Goal: Task Accomplishment & Management: Use online tool/utility

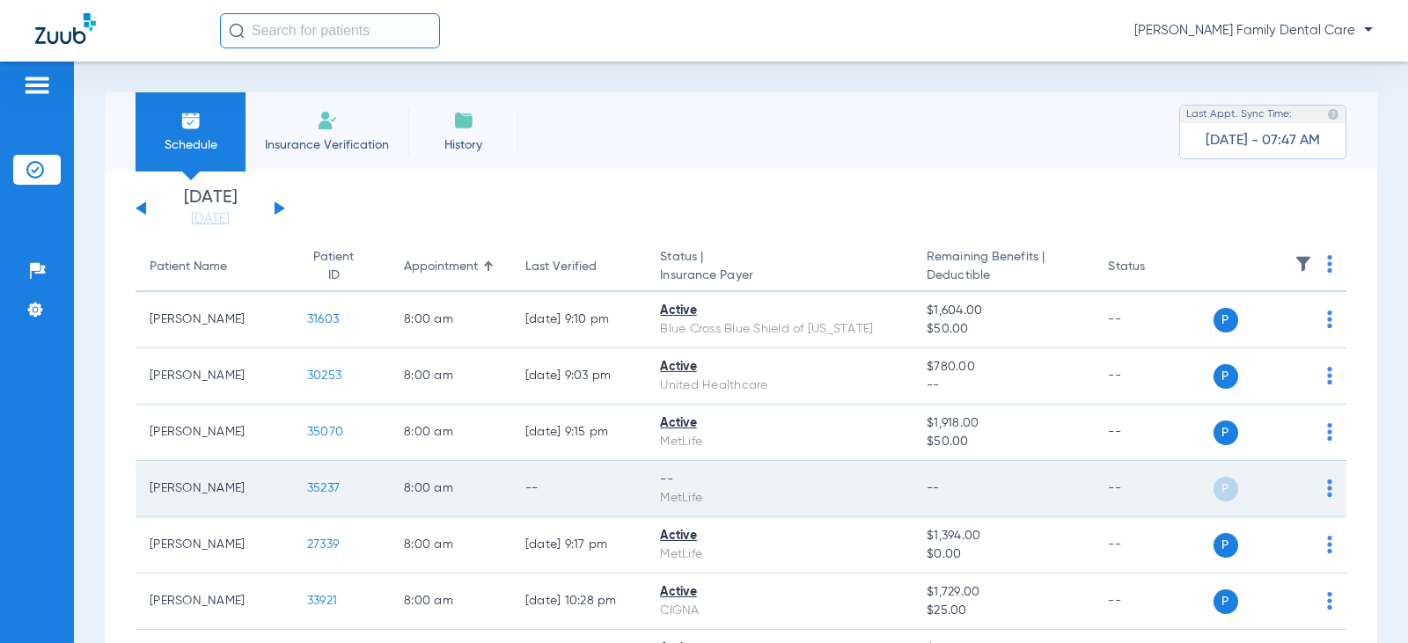
click at [307, 488] on span "35237" at bounding box center [323, 488] width 33 height 12
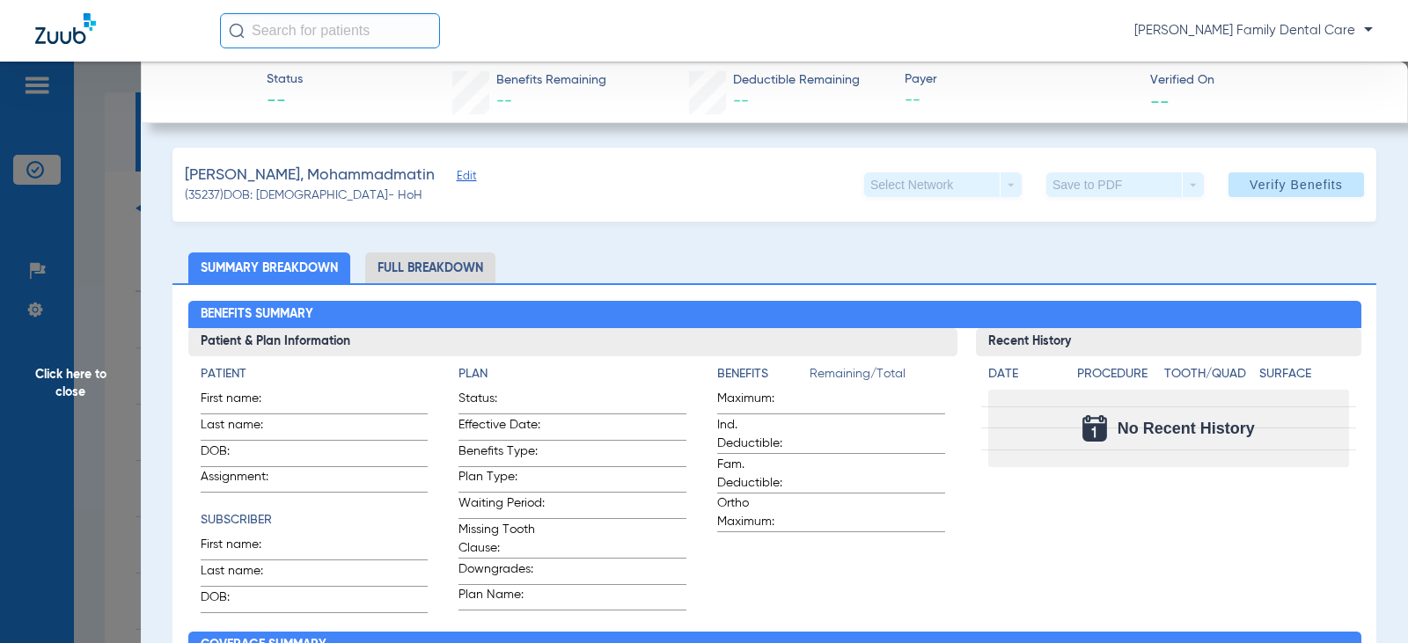
click at [457, 176] on span "Edit" at bounding box center [465, 178] width 16 height 17
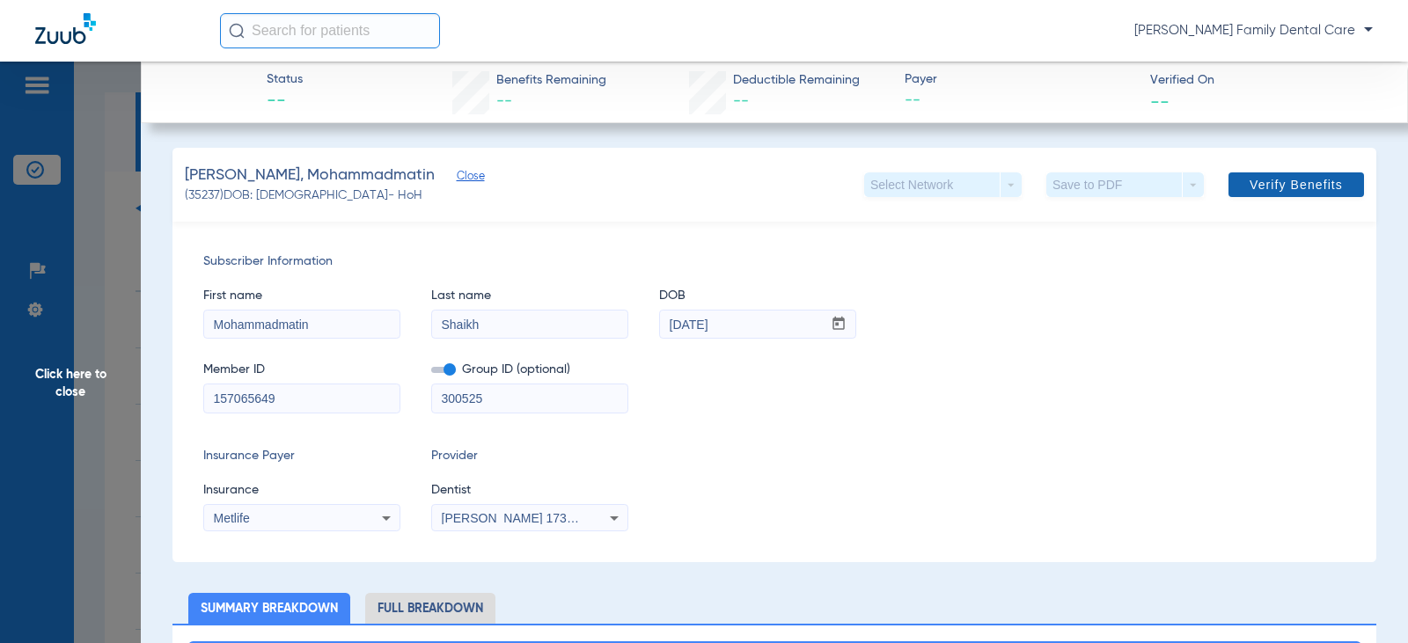
click at [1310, 173] on span at bounding box center [1297, 185] width 136 height 42
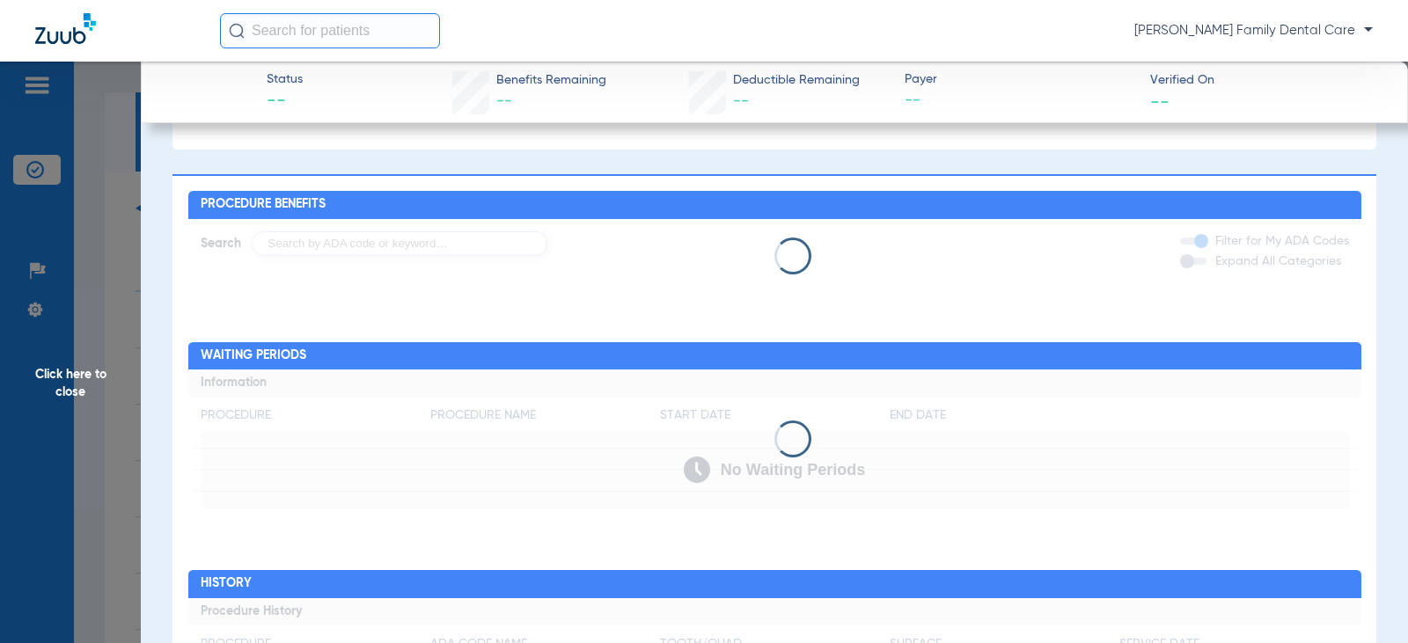
scroll to position [704, 0]
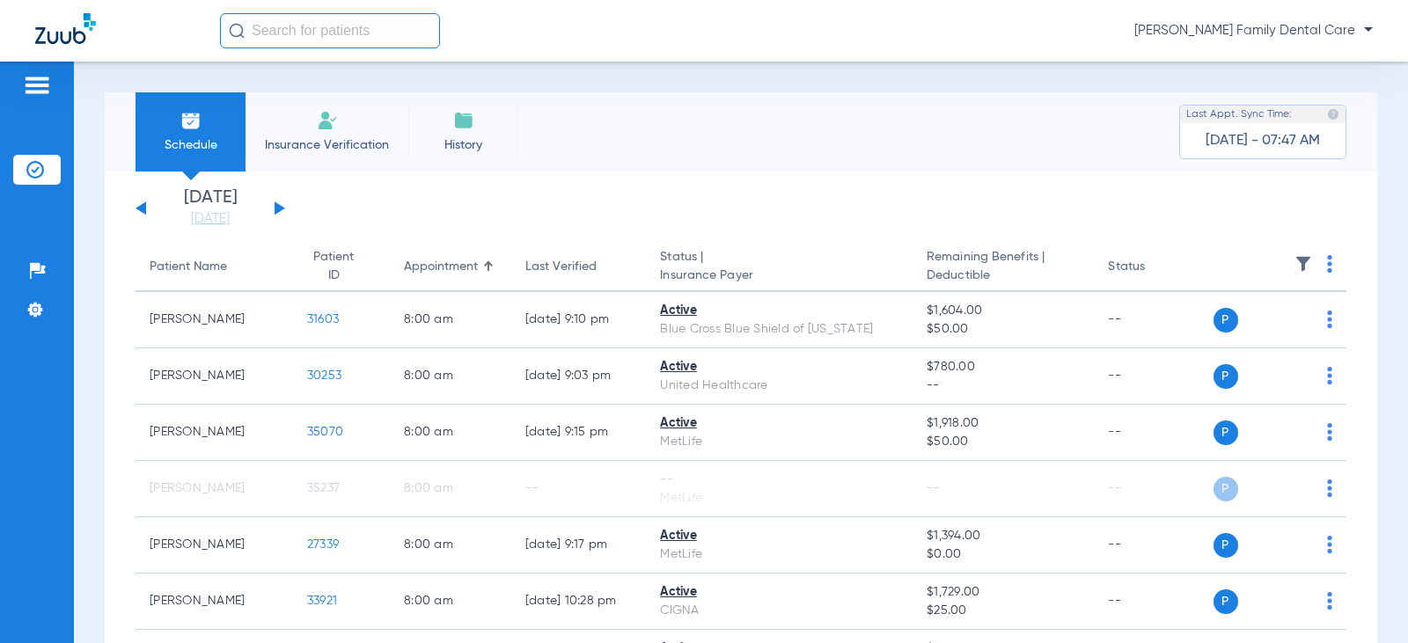
click at [328, 131] on li "Insurance Verification" at bounding box center [327, 131] width 163 height 79
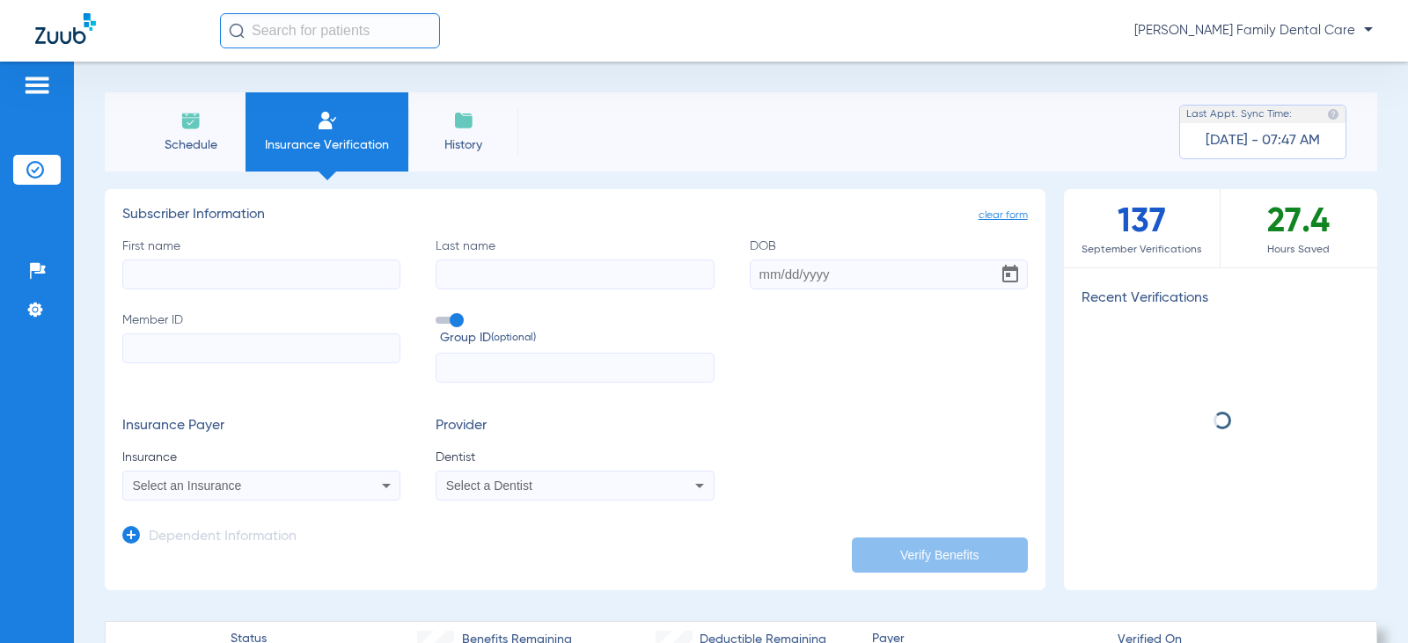
click at [244, 294] on div "First name Last name DOB Member ID Group ID (optional)" at bounding box center [575, 311] width 906 height 146
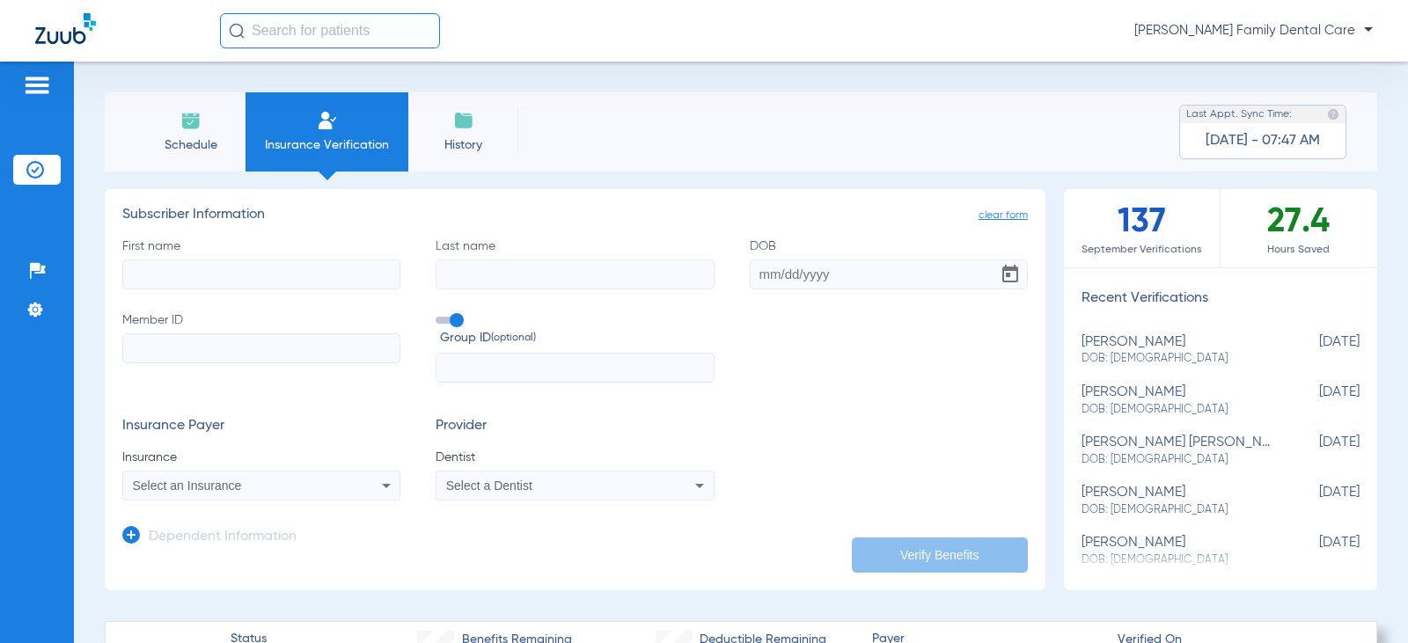
click at [239, 254] on label "First name" at bounding box center [261, 264] width 278 height 52
click at [239, 260] on input "First name" at bounding box center [261, 275] width 278 height 30
click at [202, 136] on span "Schedule" at bounding box center [191, 145] width 84 height 18
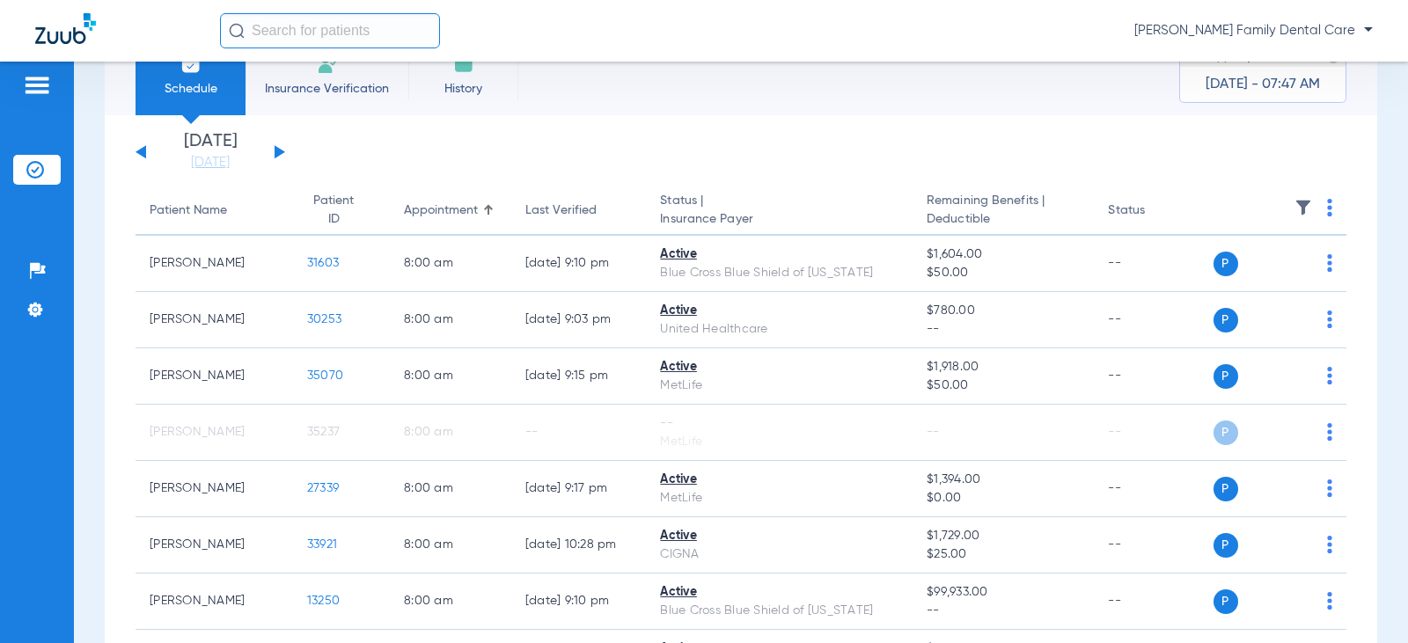
scroll to position [88, 0]
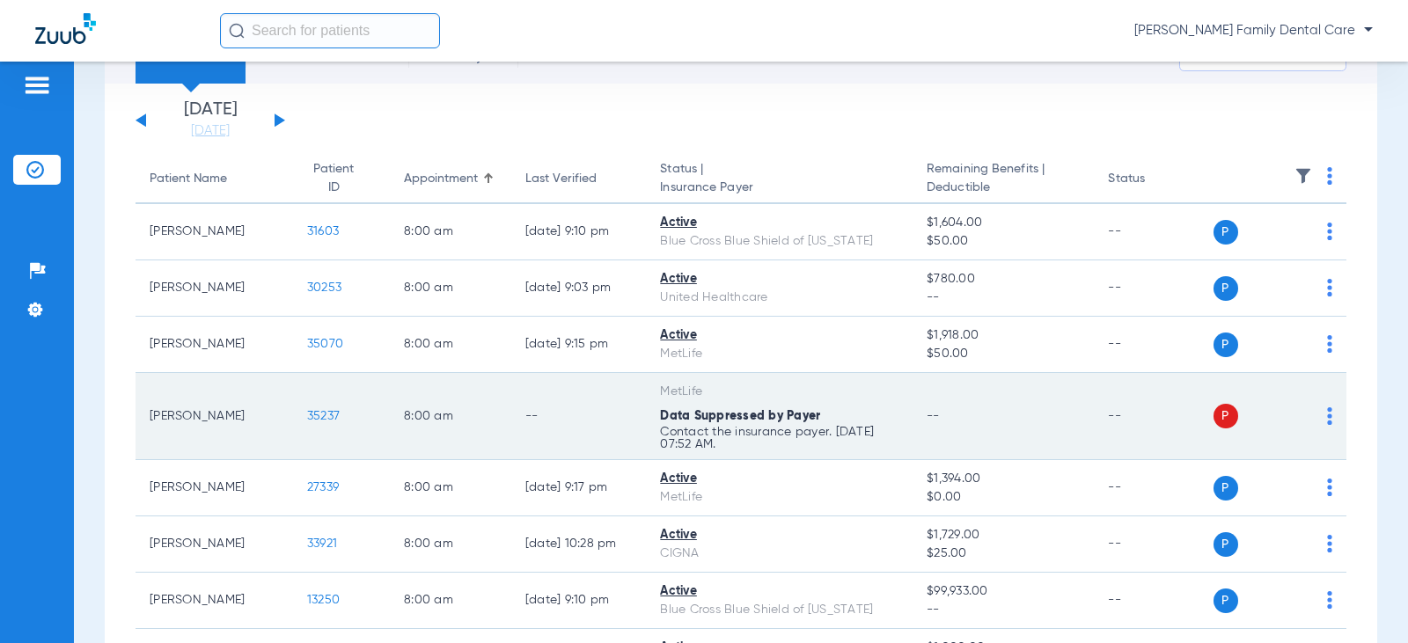
click at [769, 433] on p "Contact the insurance payer. [DATE] 07:52 AM." at bounding box center [779, 438] width 239 height 25
